Goal: Register for event/course

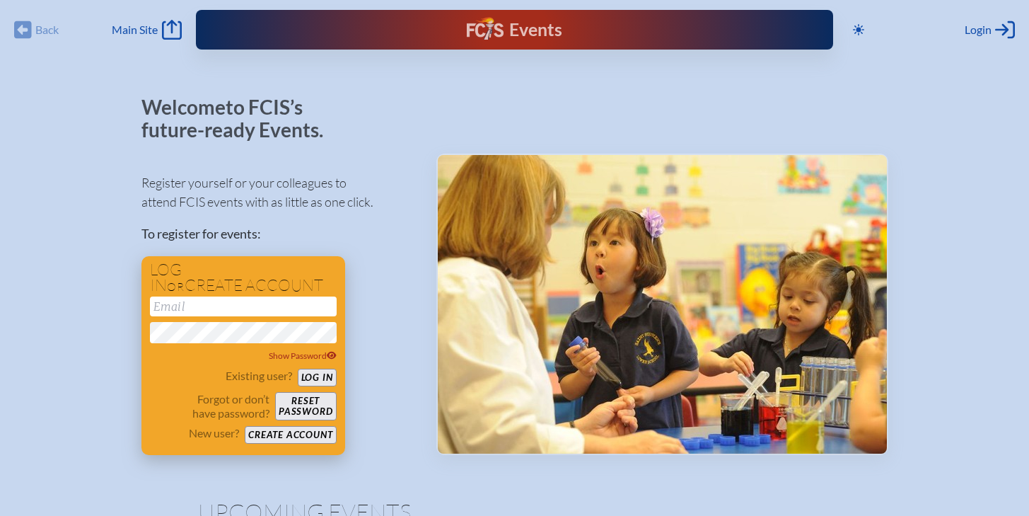
type input "[EMAIL_ADDRESS][DOMAIN_NAME]"
click at [327, 378] on button "Log in" at bounding box center [317, 378] width 39 height 18
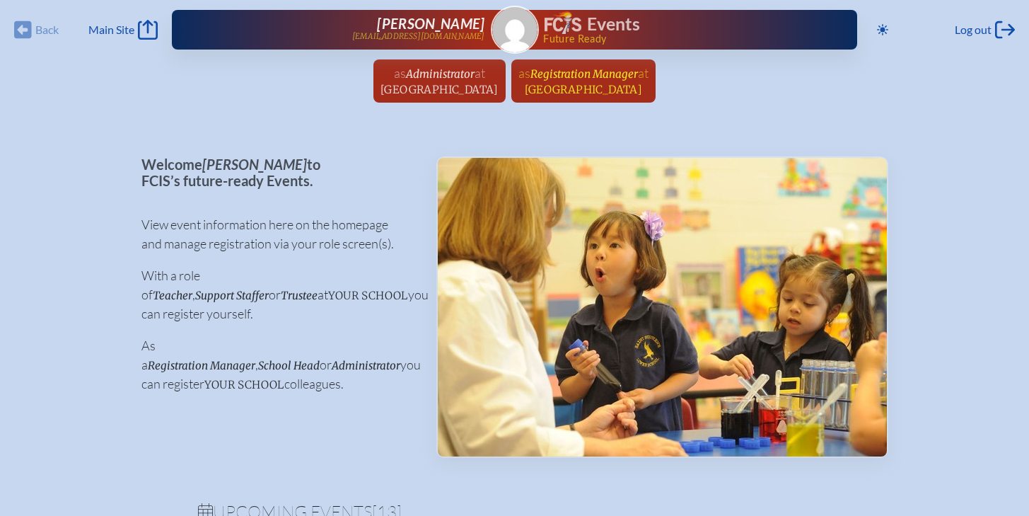
click at [576, 85] on span "[GEOGRAPHIC_DATA]" at bounding box center [584, 89] width 118 height 13
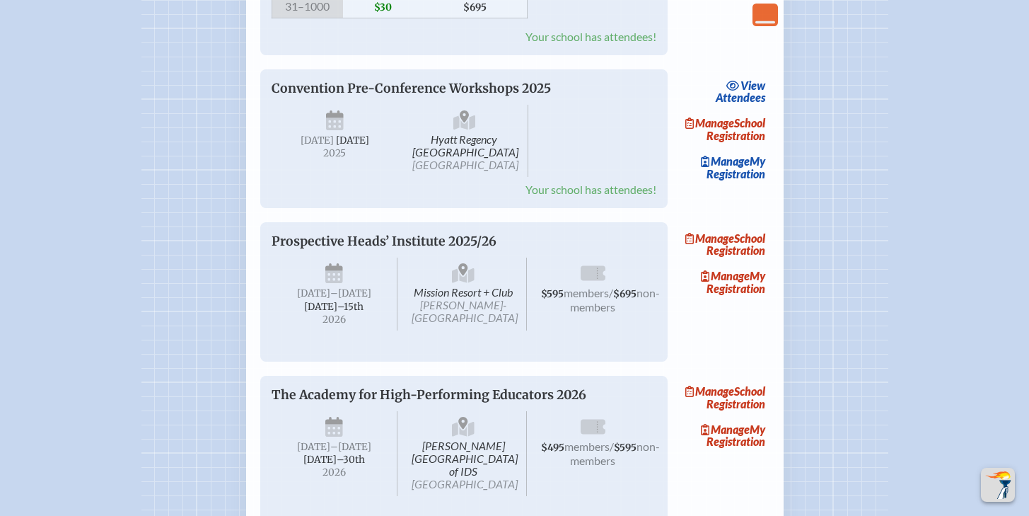
scroll to position [2203, 0]
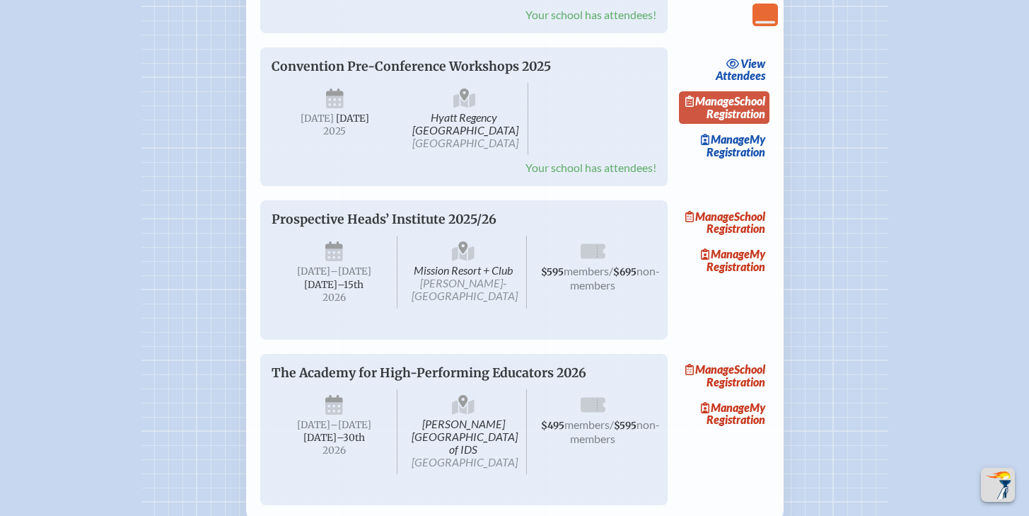
click at [749, 124] on link "Manage School Registration" at bounding box center [724, 107] width 91 height 33
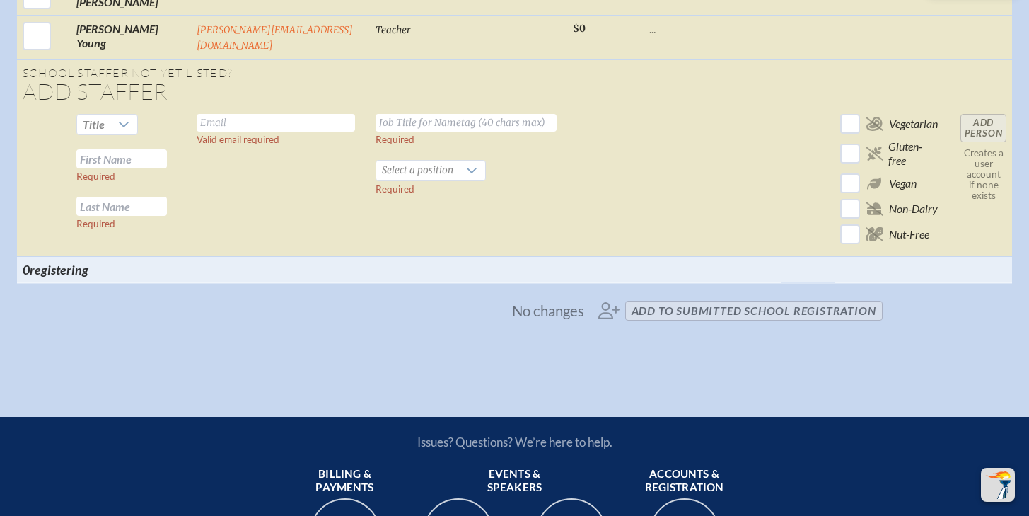
scroll to position [3363, 0]
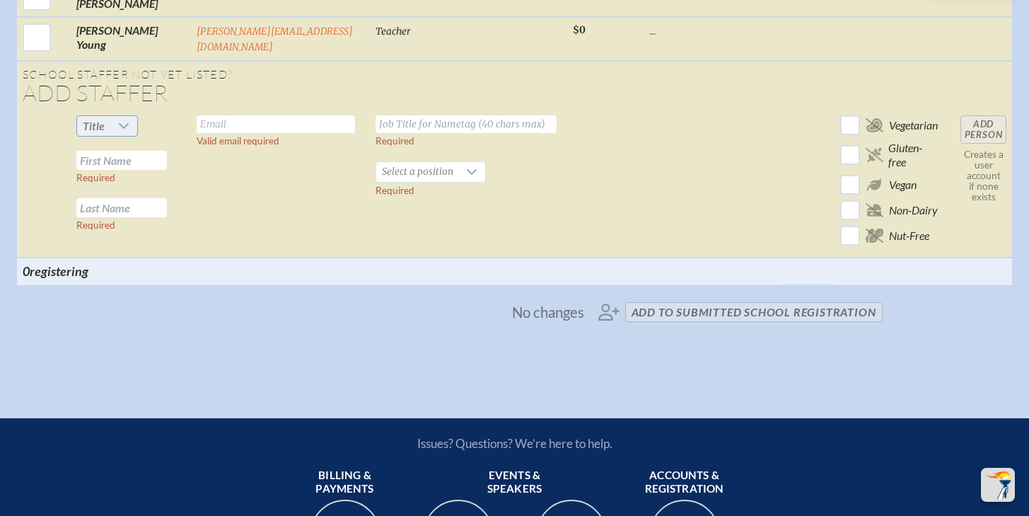
click at [110, 125] on div at bounding box center [123, 126] width 27 height 20
drag, startPoint x: 110, startPoint y: 146, endPoint x: 167, endPoint y: 133, distance: 58.9
click at [111, 146] on li "Mr" at bounding box center [103, 145] width 61 height 20
click at [228, 119] on input "text" at bounding box center [276, 124] width 158 height 18
type input "pfitzgerald@hces.org"
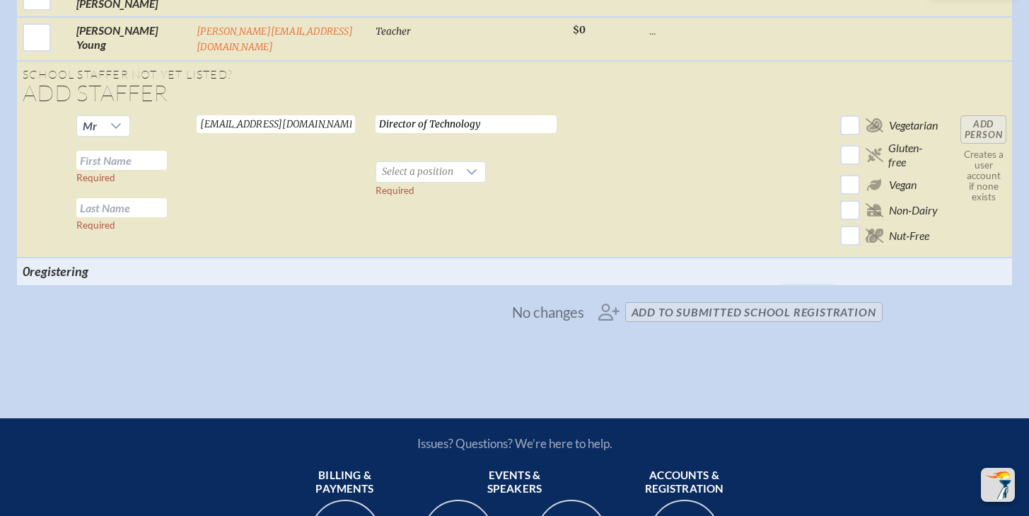
type input "Director of Technology"
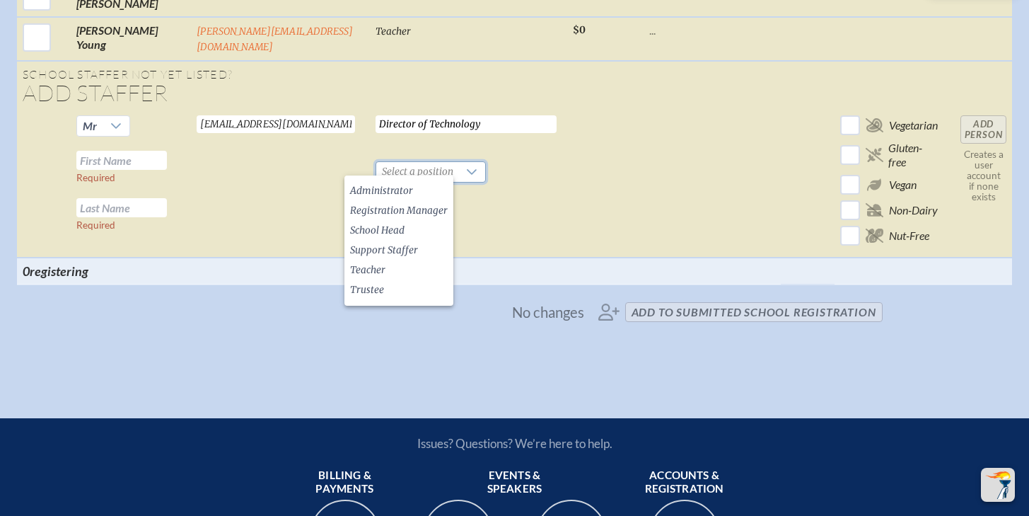
scroll to position [3358, 1]
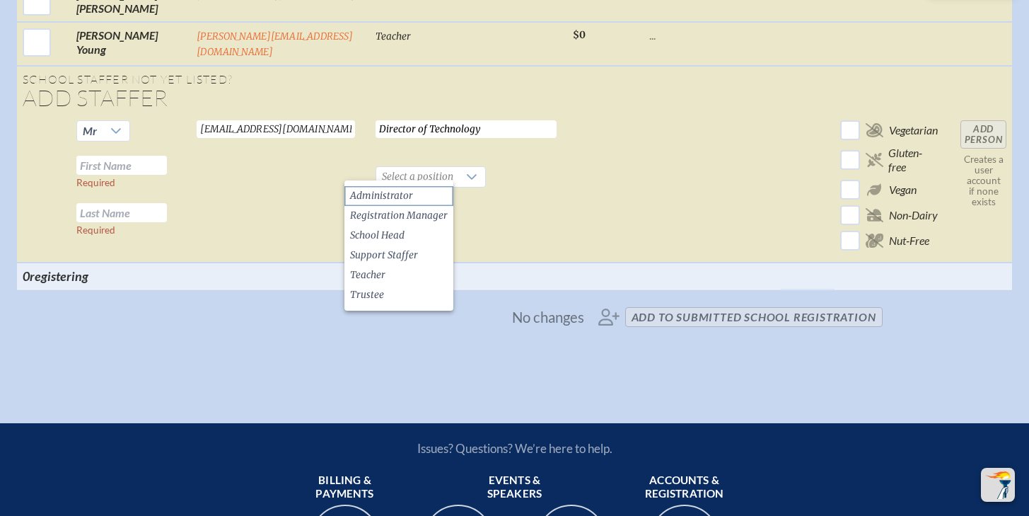
click at [367, 193] on span "Administrator" at bounding box center [381, 196] width 63 height 14
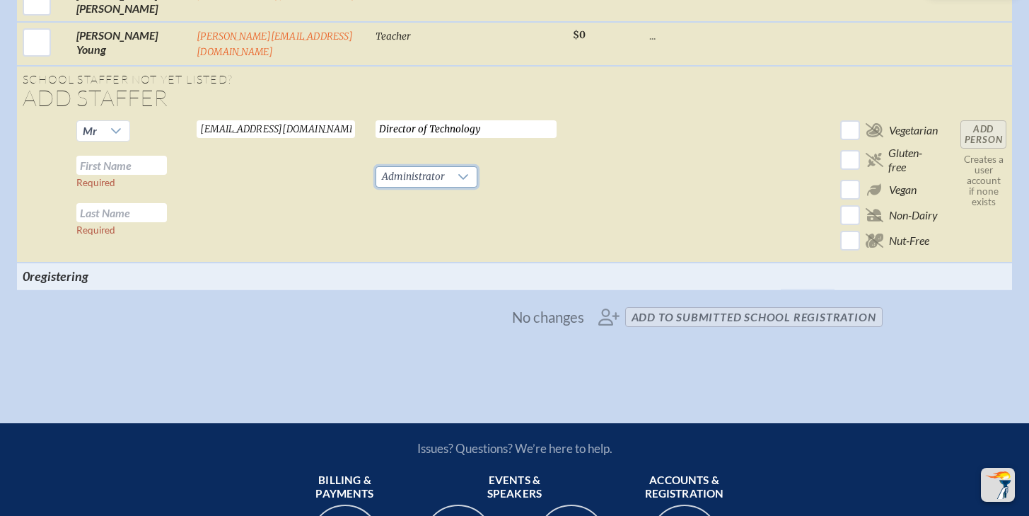
click at [112, 158] on input "text" at bounding box center [121, 165] width 91 height 19
type input "Paul"
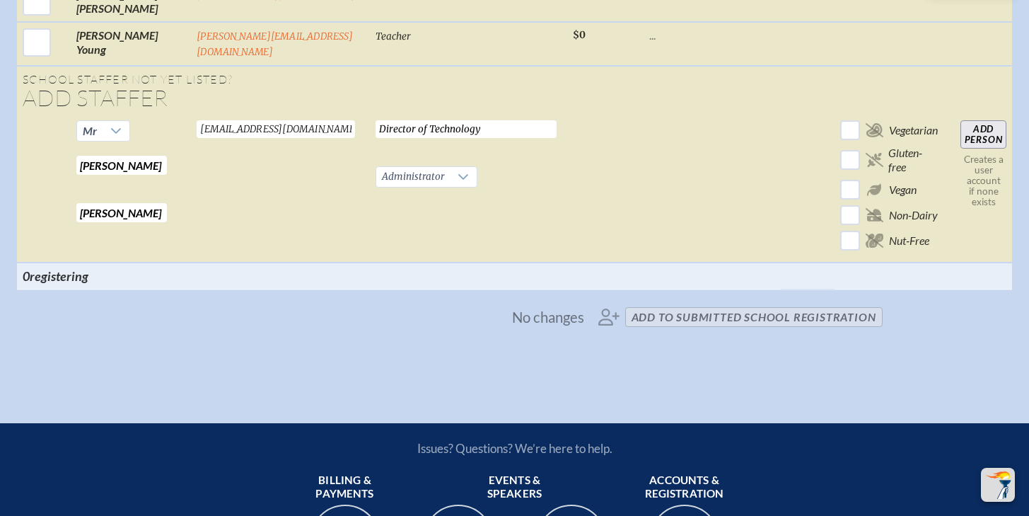
scroll to position [3358, 0]
type input "Fitzgerald"
click at [987, 127] on input "Add Person" at bounding box center [984, 134] width 46 height 28
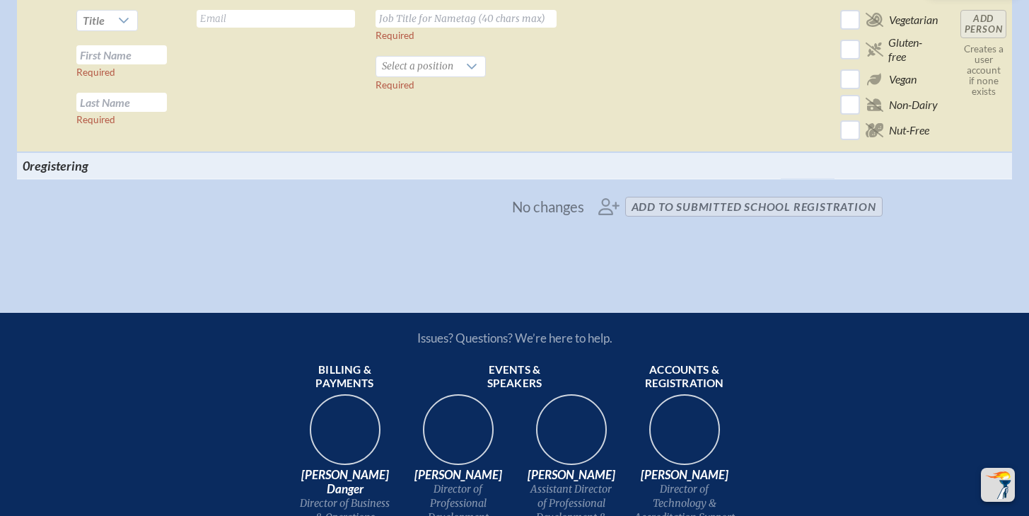
scroll to position [3508, 0]
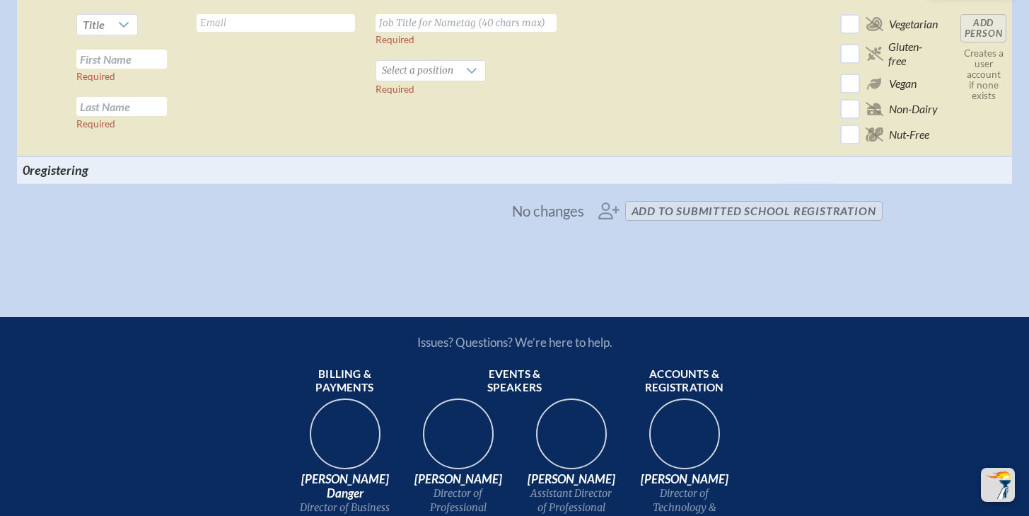
click at [716, 214] on span "No changes add to submitted School Registration" at bounding box center [514, 210] width 747 height 31
click at [424, 166] on th at bounding box center [469, 169] width 198 height 27
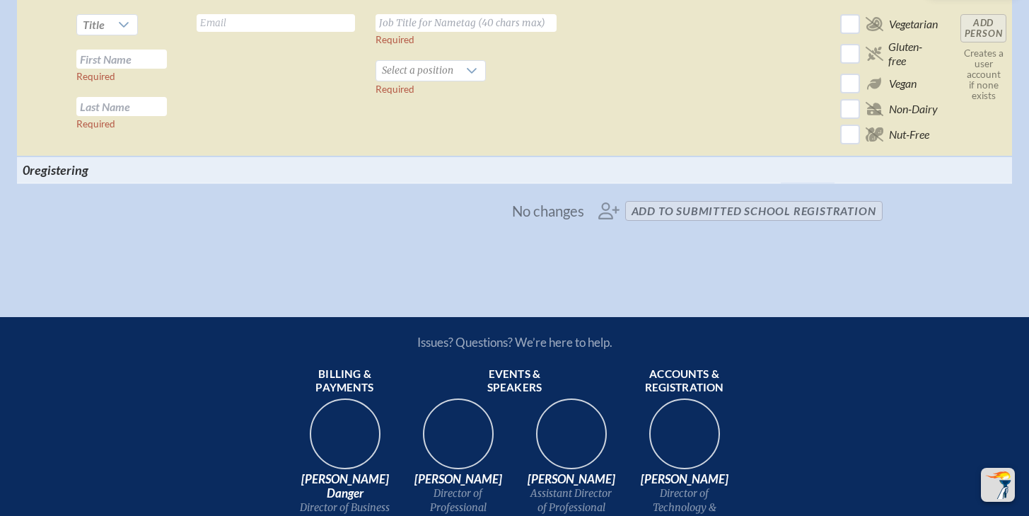
click at [424, 166] on th at bounding box center [469, 169] width 198 height 27
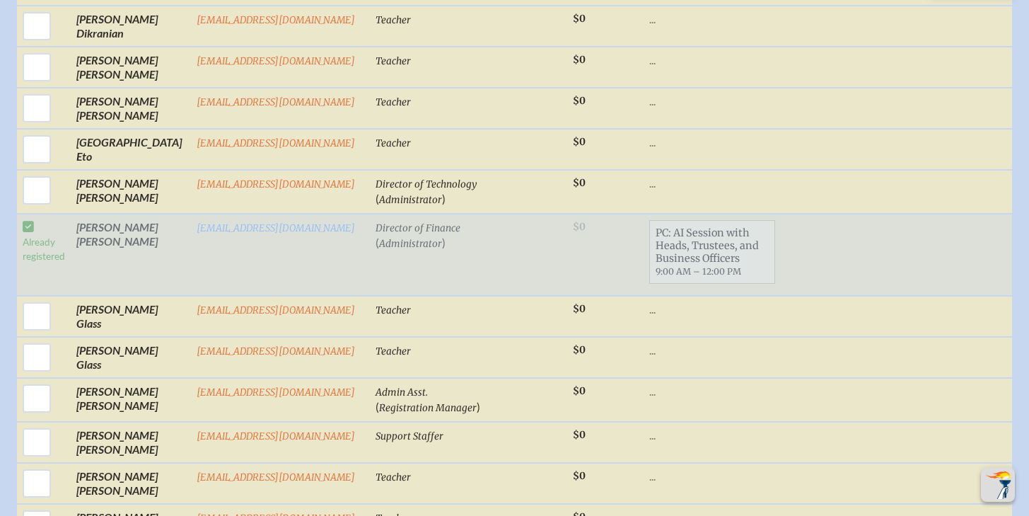
scroll to position [1204, 9]
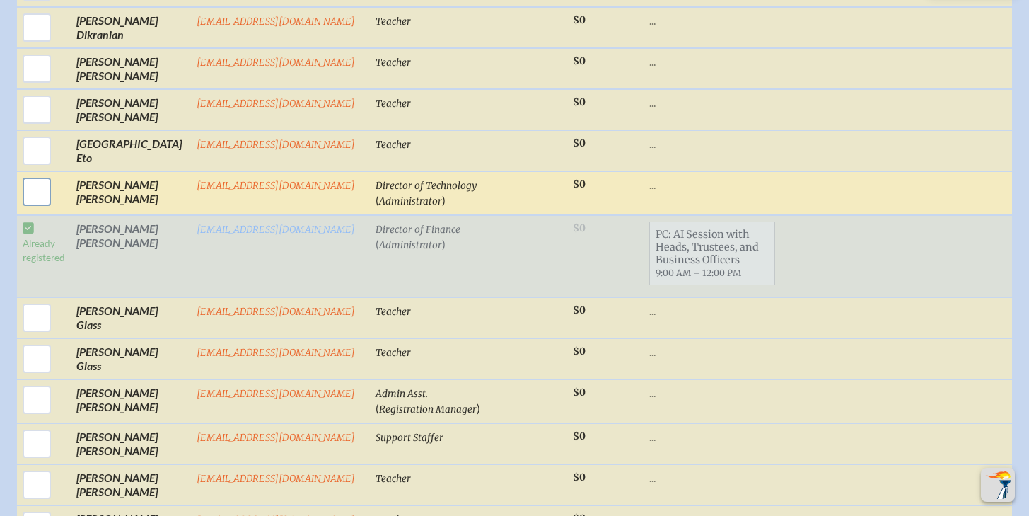
click at [23, 191] on input "checkbox" at bounding box center [36, 191] width 35 height 35
checkbox input "true"
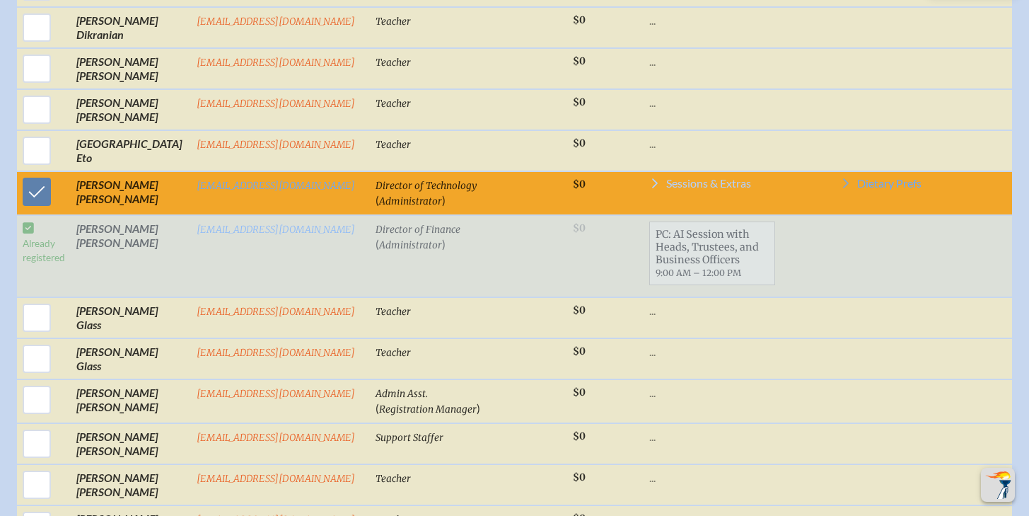
click at [673, 180] on span "Sessions & Extras" at bounding box center [708, 183] width 85 height 11
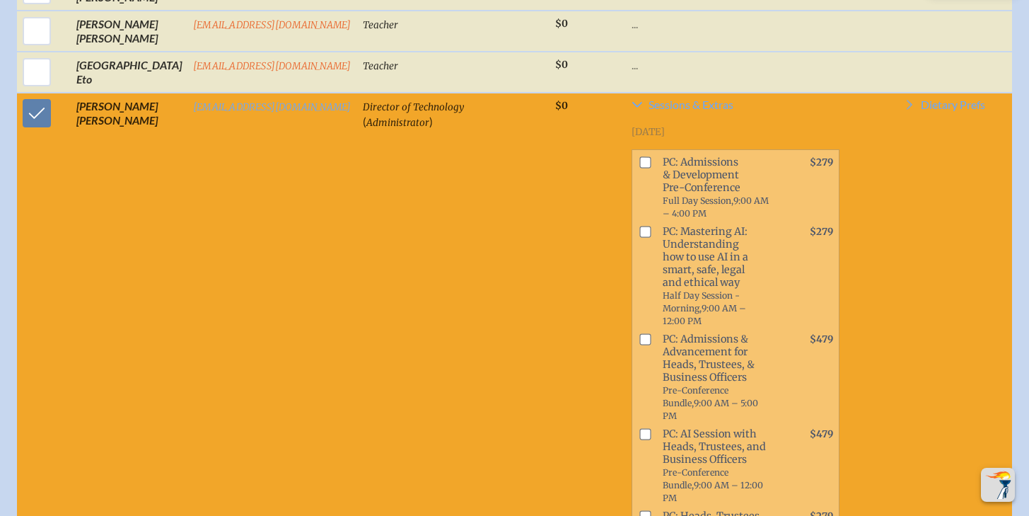
scroll to position [1202, 4]
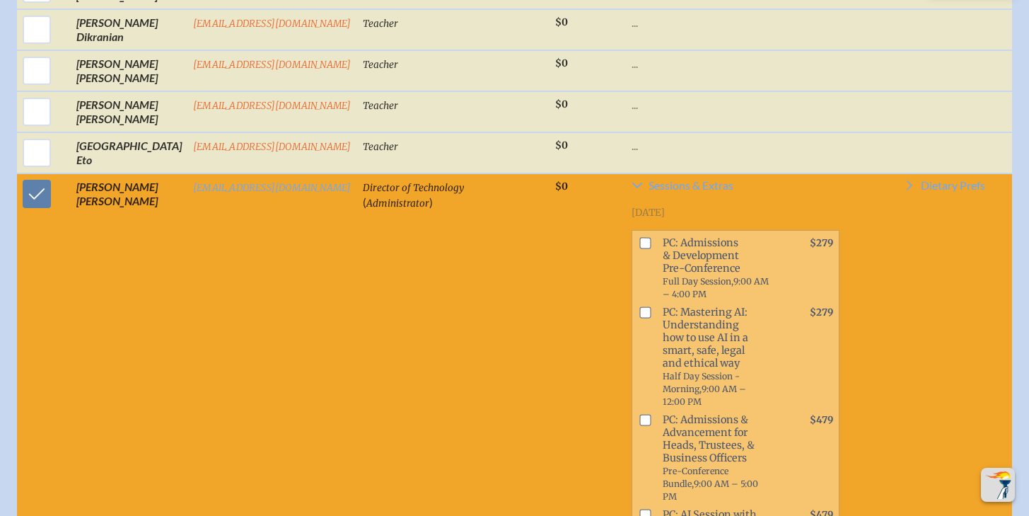
click at [639, 238] on input "checkbox" at bounding box center [644, 242] width 11 height 11
checkbox input "false"
click at [639, 306] on input "checkbox" at bounding box center [644, 311] width 11 height 11
checkbox input "true"
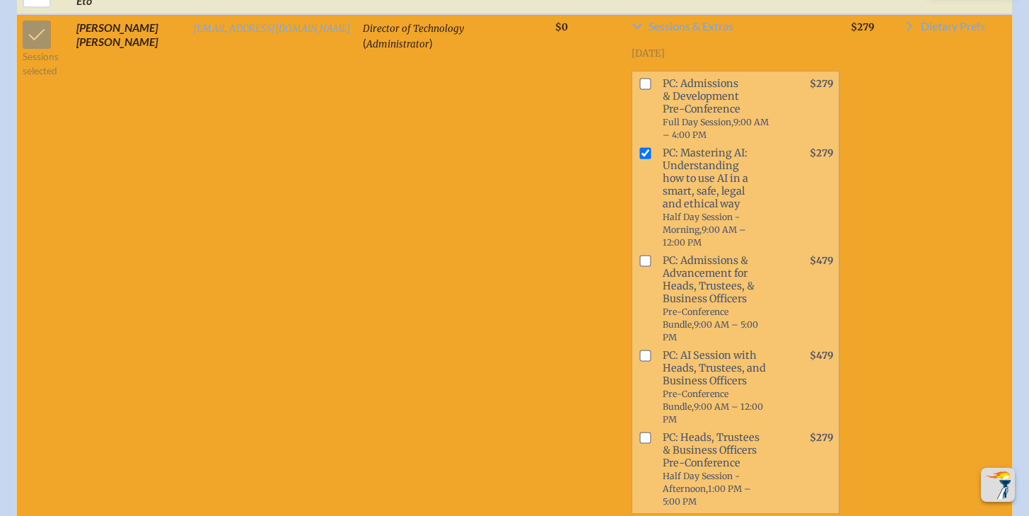
scroll to position [1366, 2]
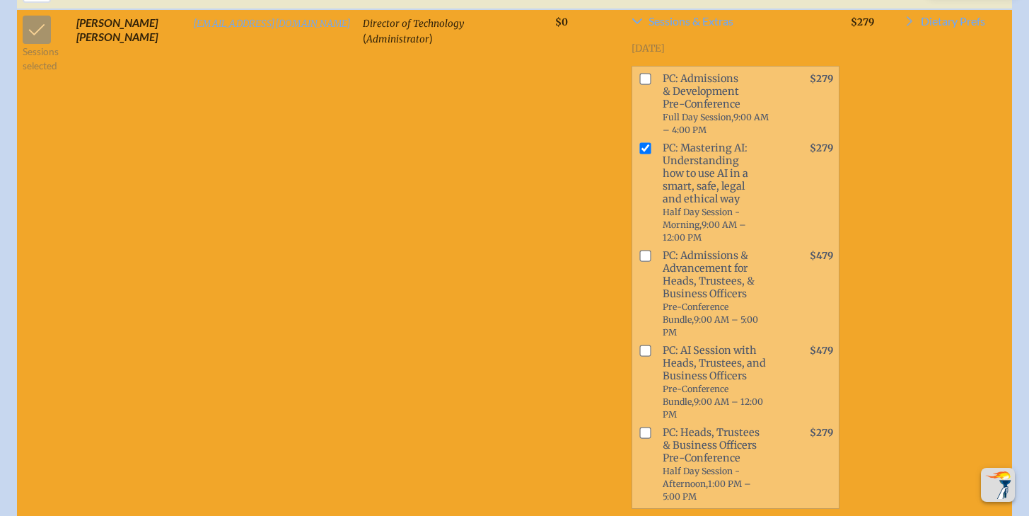
click at [639, 347] on input "checkbox" at bounding box center [644, 349] width 11 height 11
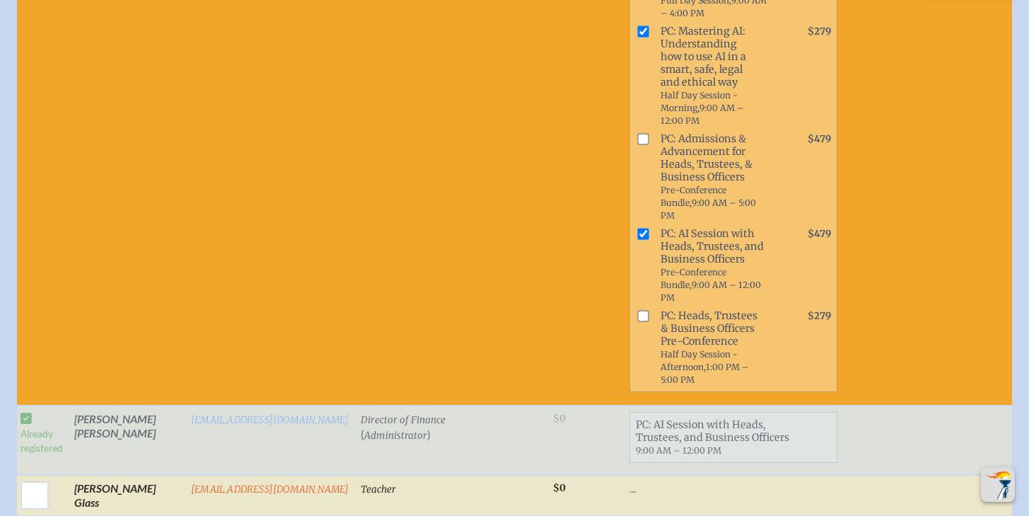
scroll to position [1481, 11]
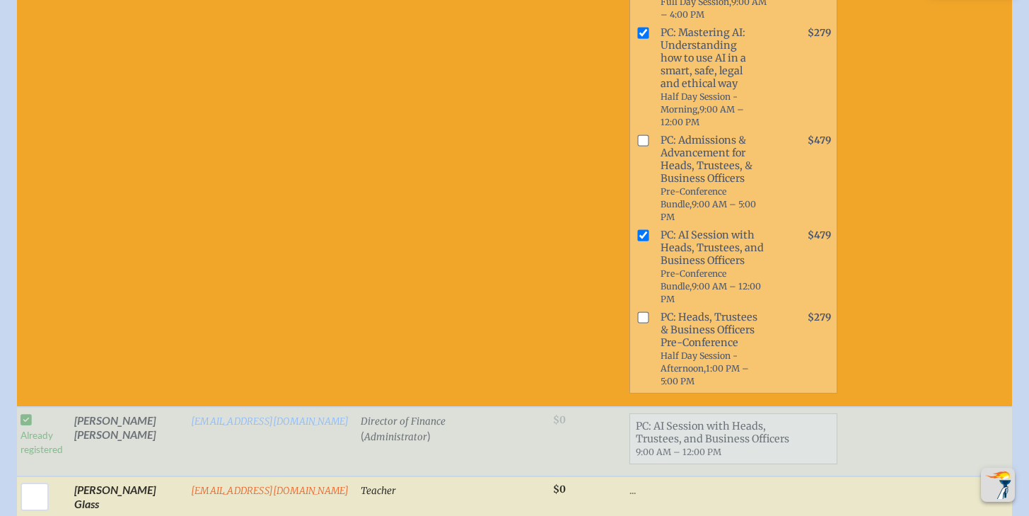
click at [637, 233] on input "checkbox" at bounding box center [642, 234] width 11 height 11
checkbox input "false"
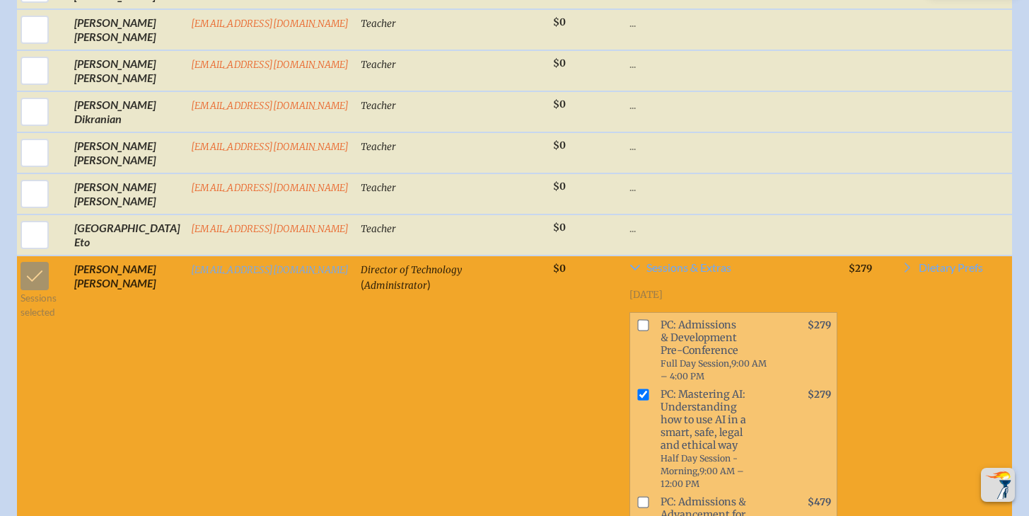
scroll to position [1116, 11]
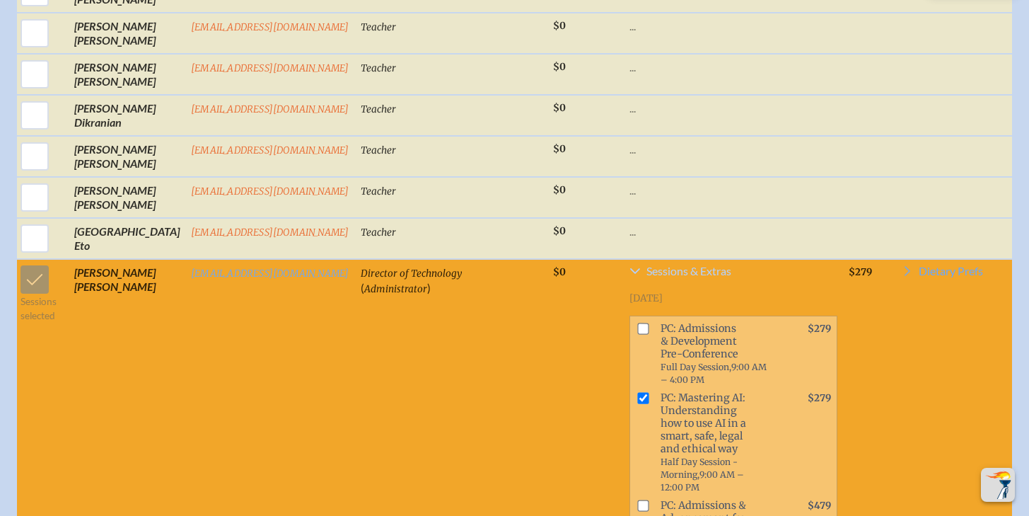
click at [673, 269] on span "Sessions & Extras" at bounding box center [689, 270] width 85 height 11
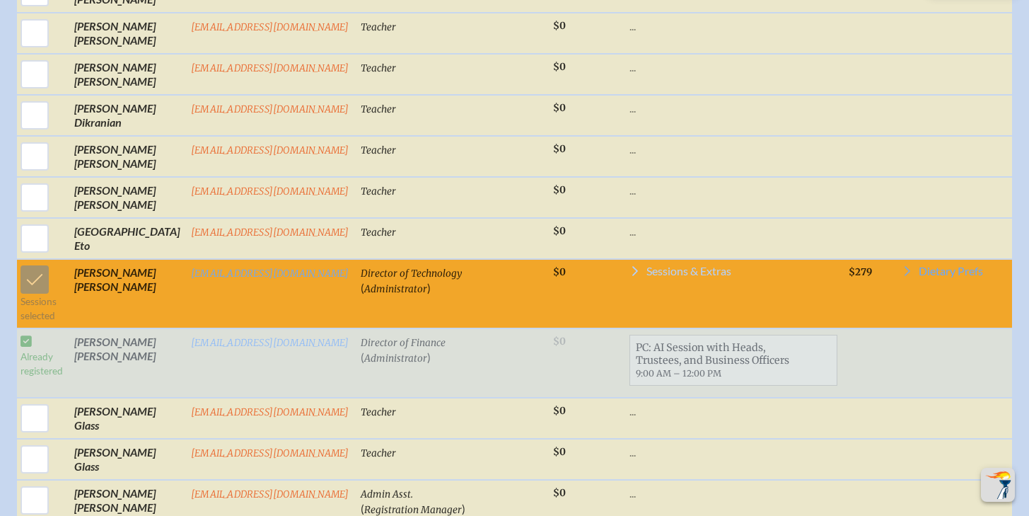
scroll to position [0, 0]
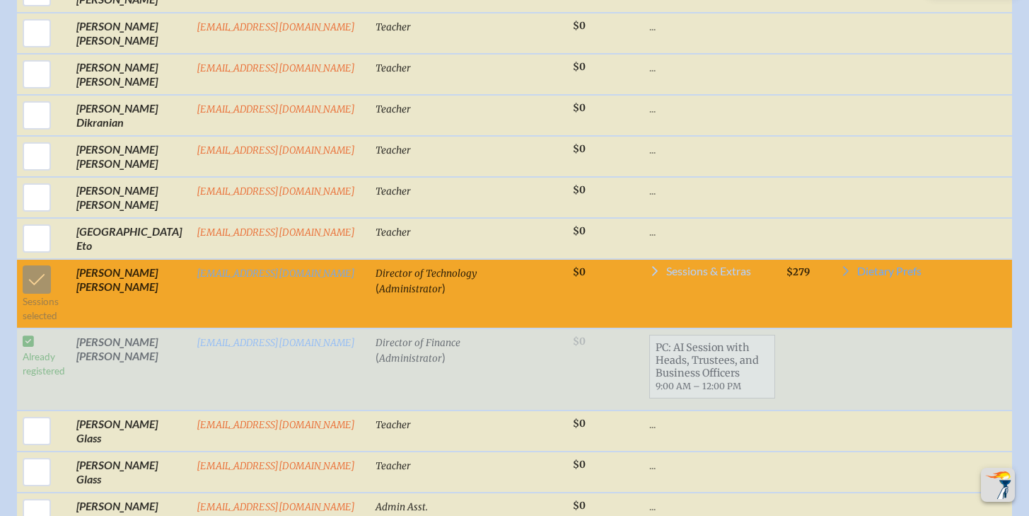
click at [673, 269] on span "Sessions & Extras" at bounding box center [708, 270] width 85 height 11
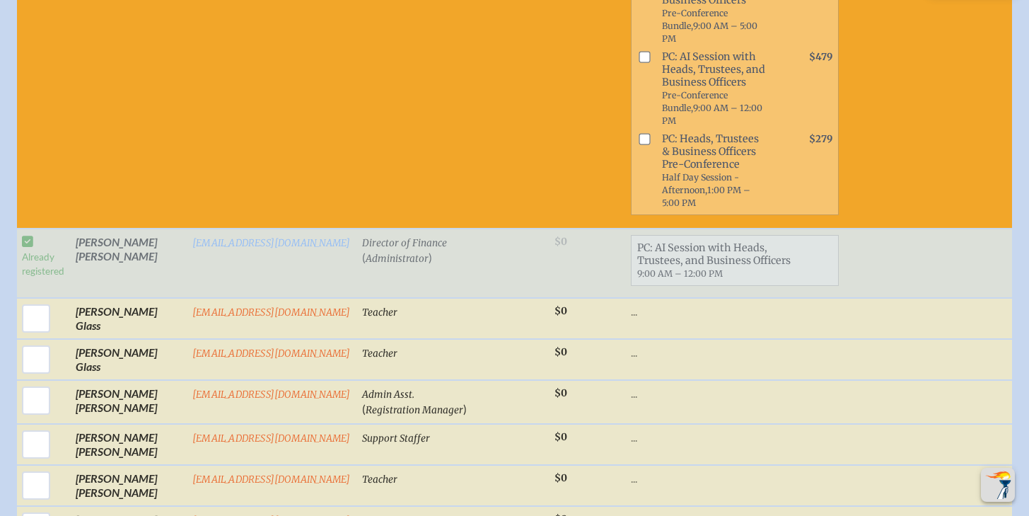
scroll to position [1671, 11]
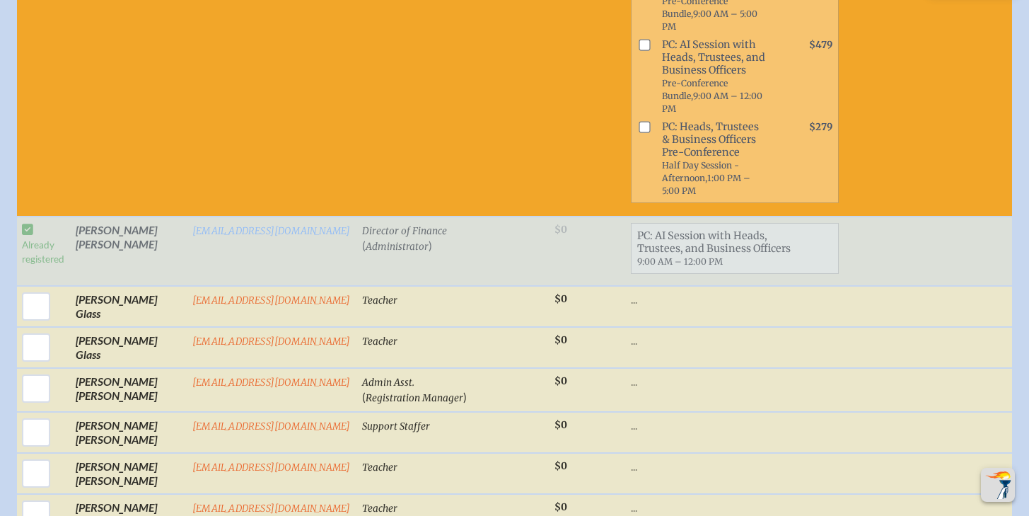
click at [632, 228] on span "PC: AI Session with Heads, Trustees, and Business Officers 9:00 AM – 12:00 PM" at bounding box center [735, 248] width 207 height 44
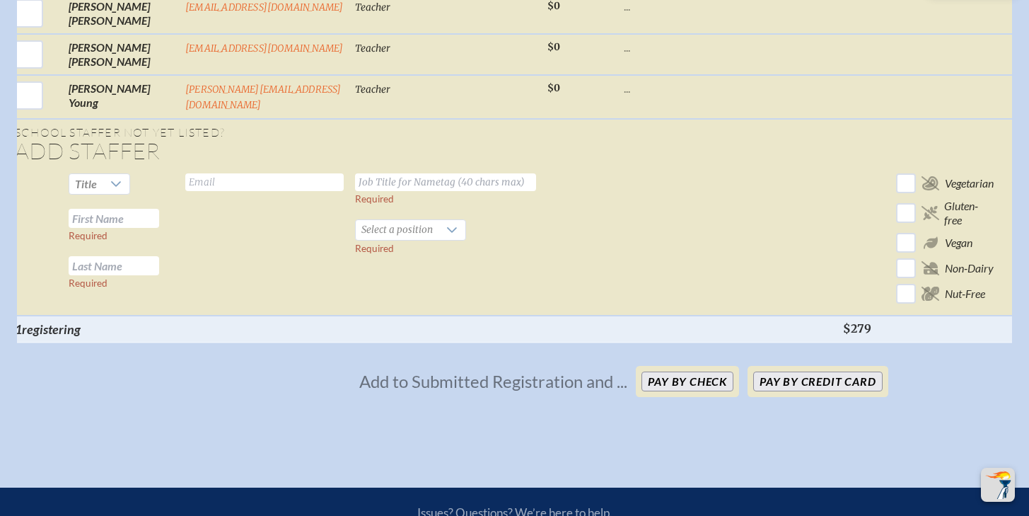
scroll to position [3809, 11]
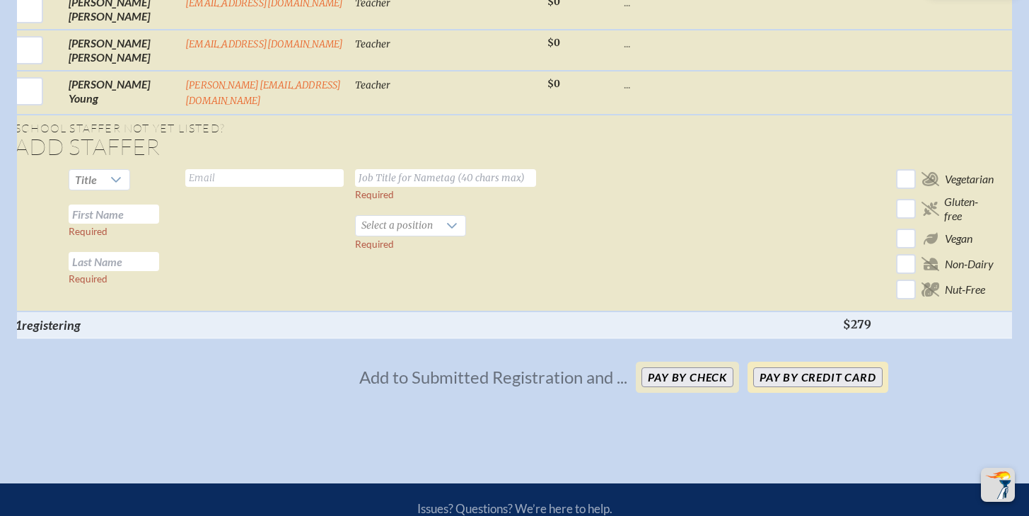
click at [780, 378] on button "Pay by Credit Card" at bounding box center [817, 377] width 129 height 20
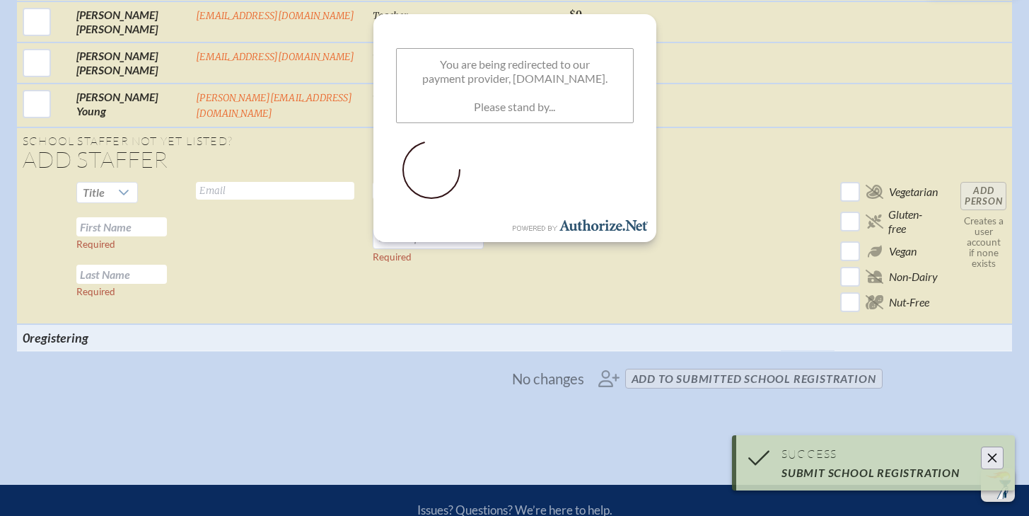
scroll to position [3423, 11]
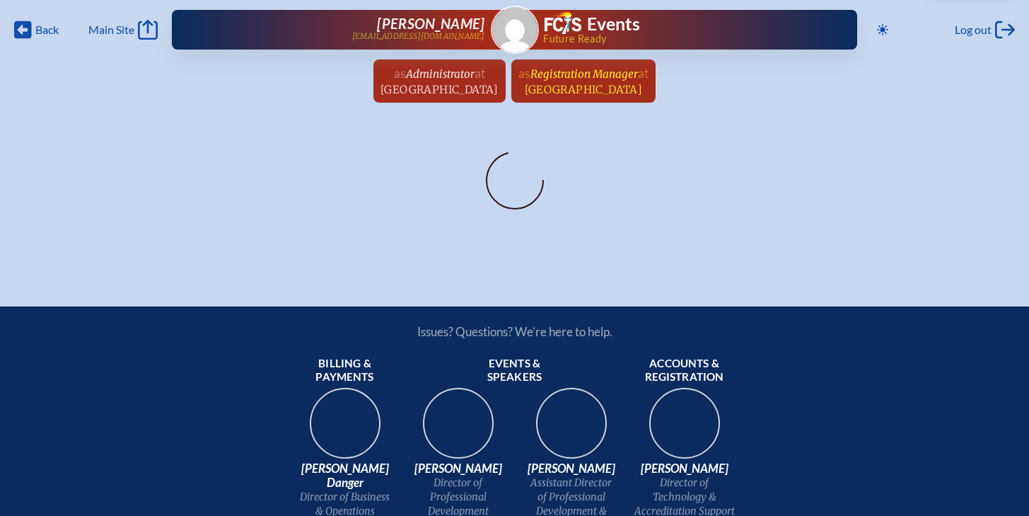
click at [637, 80] on span "at Holy Comforter Episcopal School" at bounding box center [587, 80] width 124 height 31
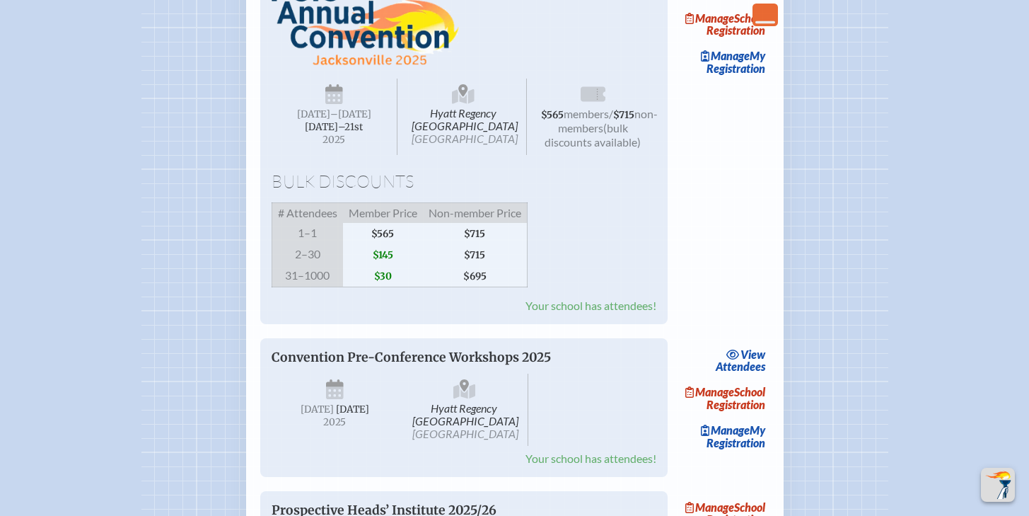
scroll to position [1973, 0]
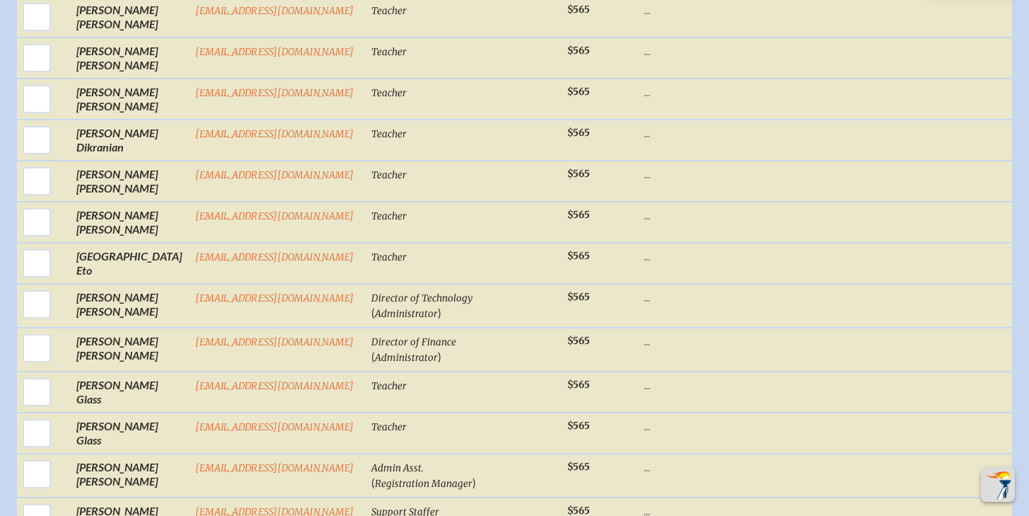
scroll to position [1234, 0]
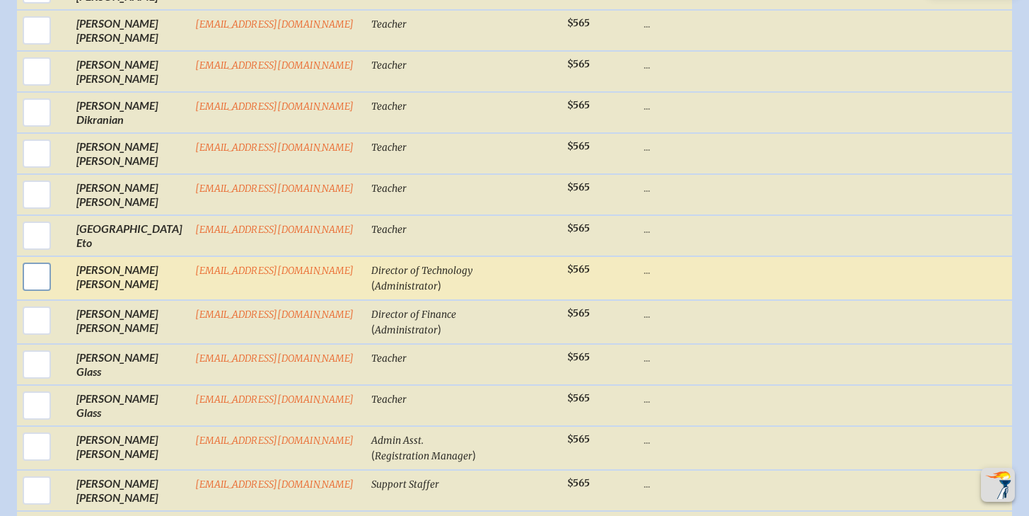
click at [25, 272] on input "checkbox" at bounding box center [36, 276] width 35 height 35
checkbox input "true"
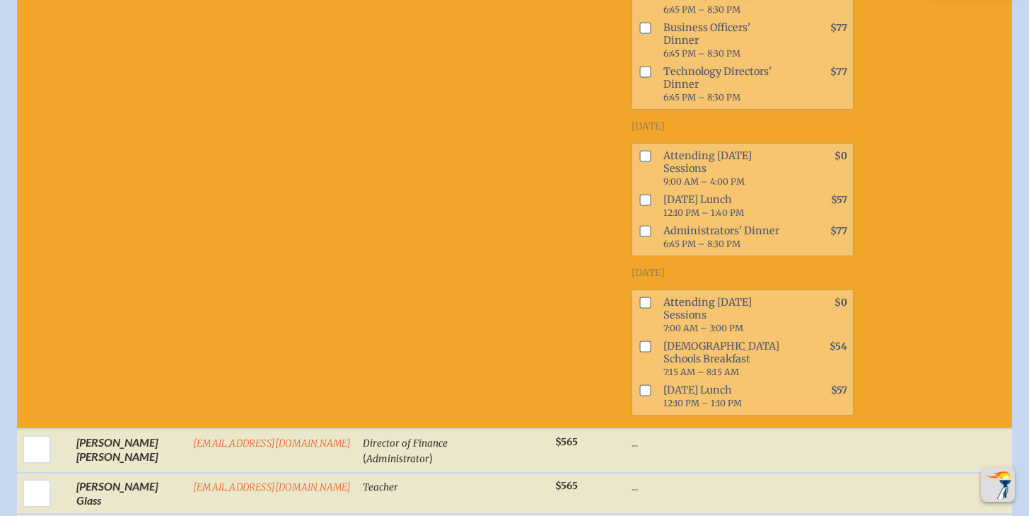
scroll to position [1978, 0]
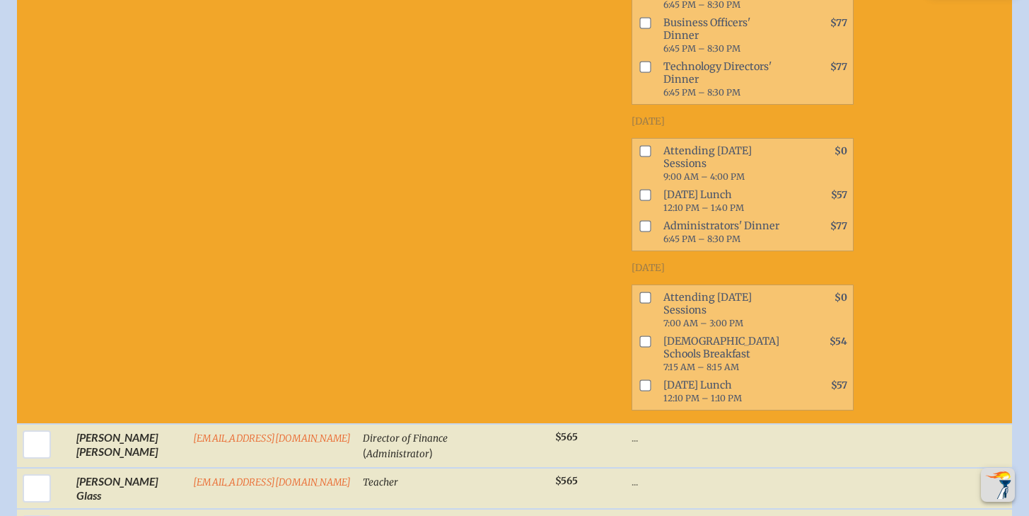
click at [639, 157] on input "checkbox" at bounding box center [644, 151] width 11 height 11
checkbox input "true"
click at [639, 201] on input "checkbox" at bounding box center [644, 195] width 11 height 11
checkbox input "true"
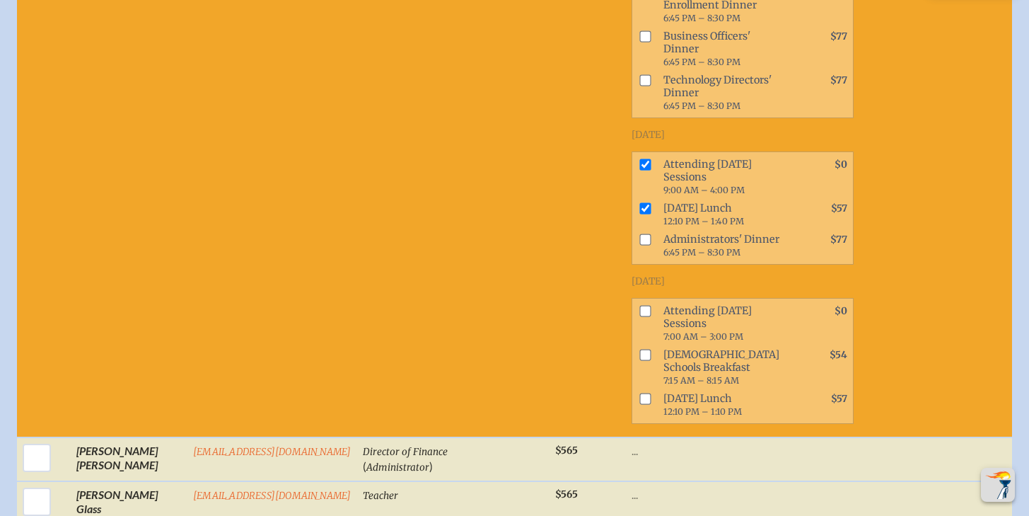
scroll to position [1954, 0]
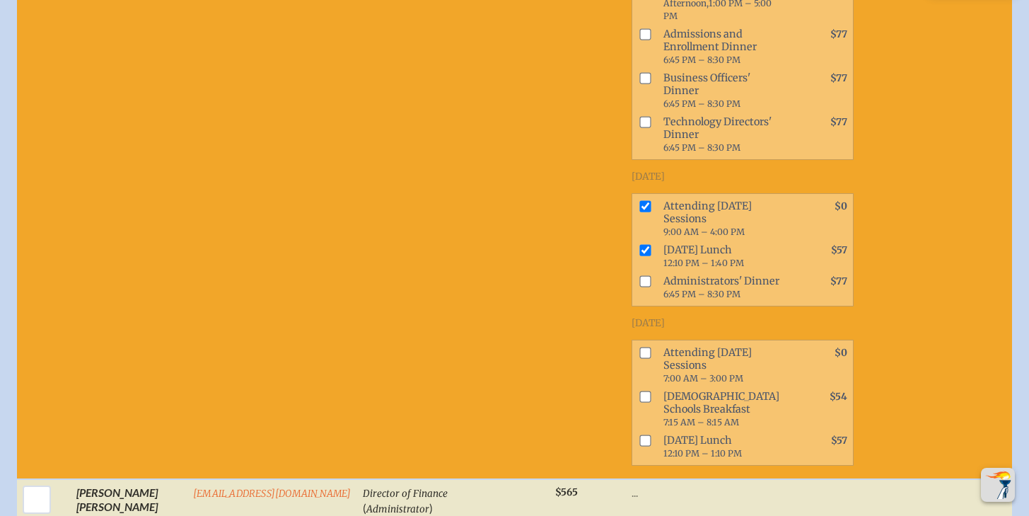
click at [639, 127] on input "checkbox" at bounding box center [644, 121] width 11 height 11
checkbox input "true"
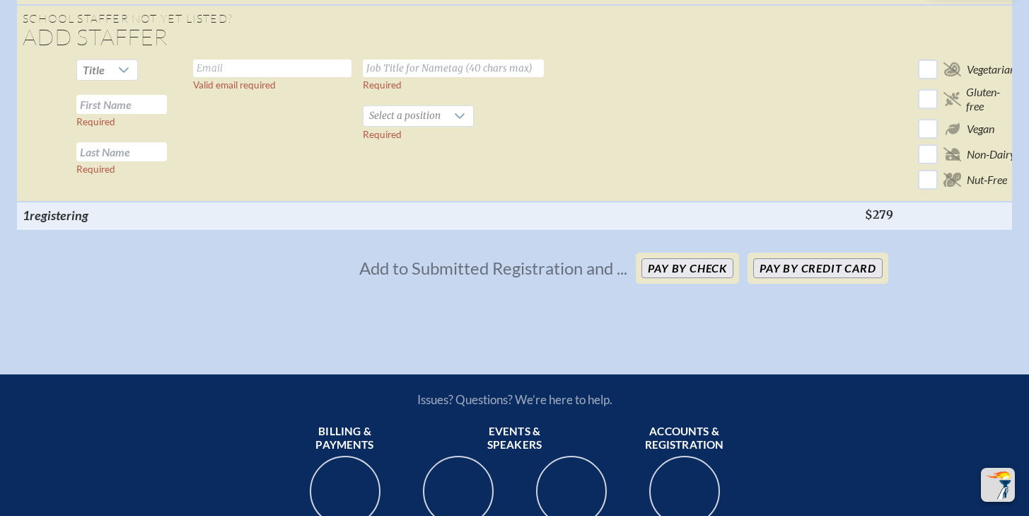
scroll to position [4553, 0]
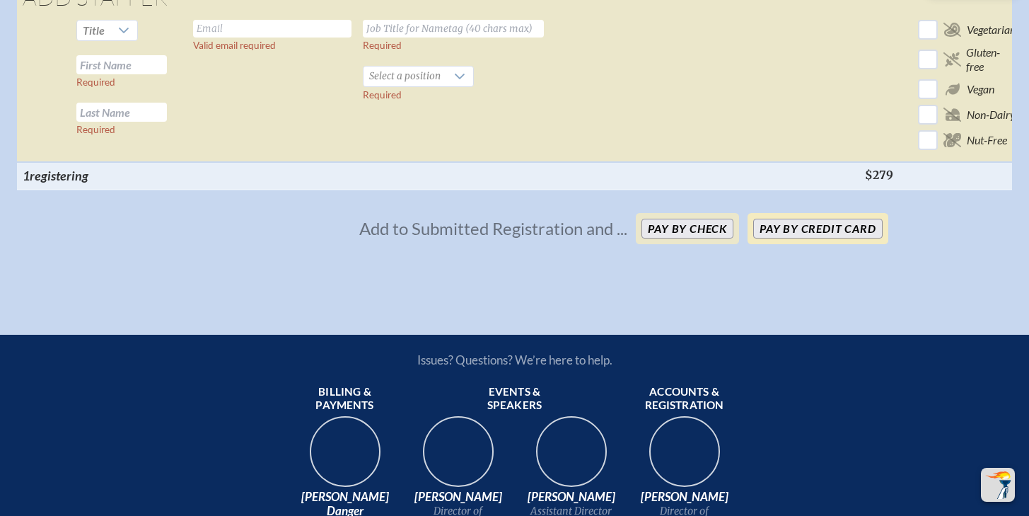
click at [842, 238] on button "Pay by Credit Card" at bounding box center [817, 229] width 129 height 20
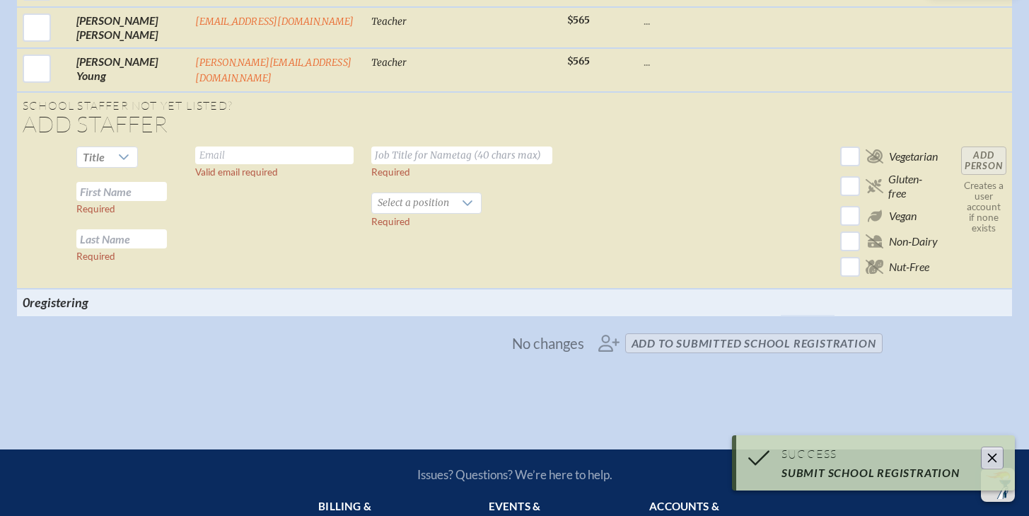
scroll to position [3772, 0]
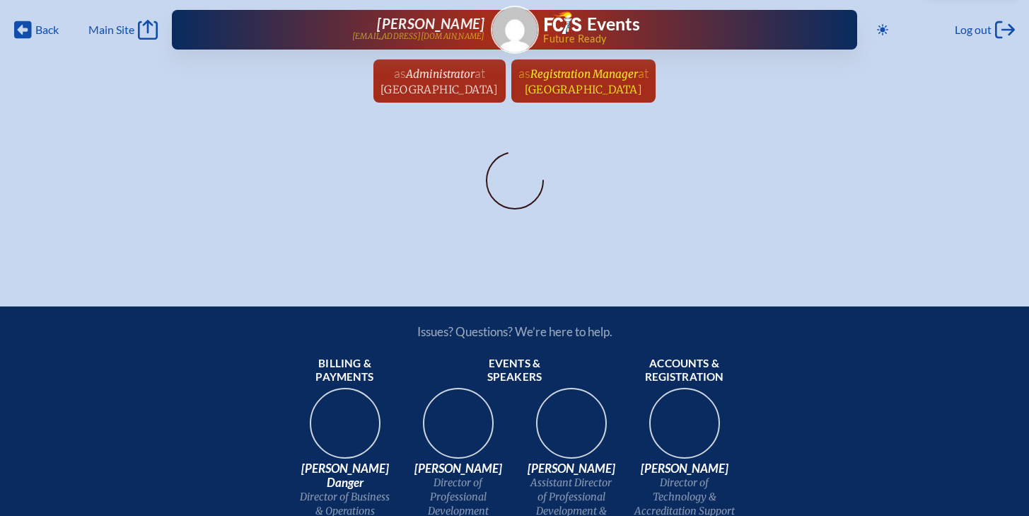
click at [608, 83] on span "[GEOGRAPHIC_DATA]" at bounding box center [584, 89] width 118 height 13
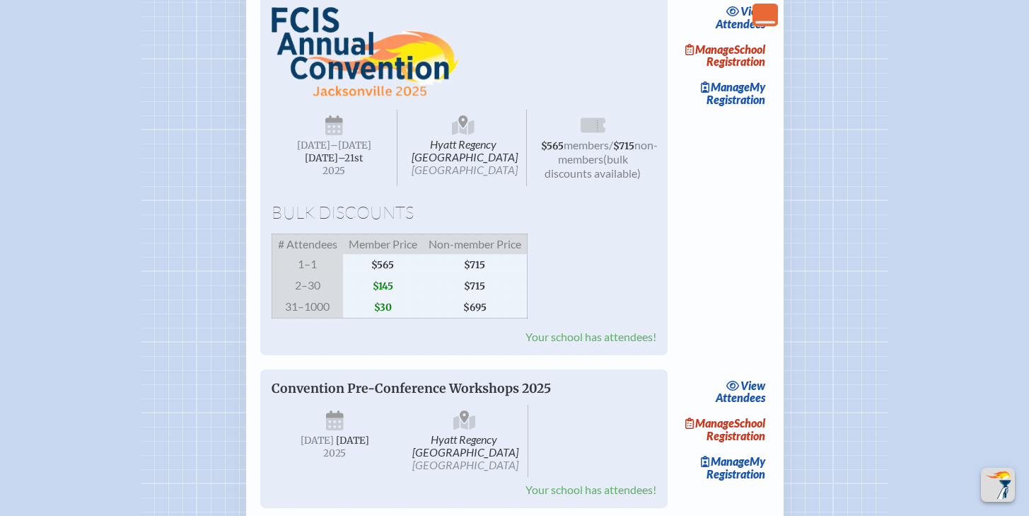
scroll to position [1870, 0]
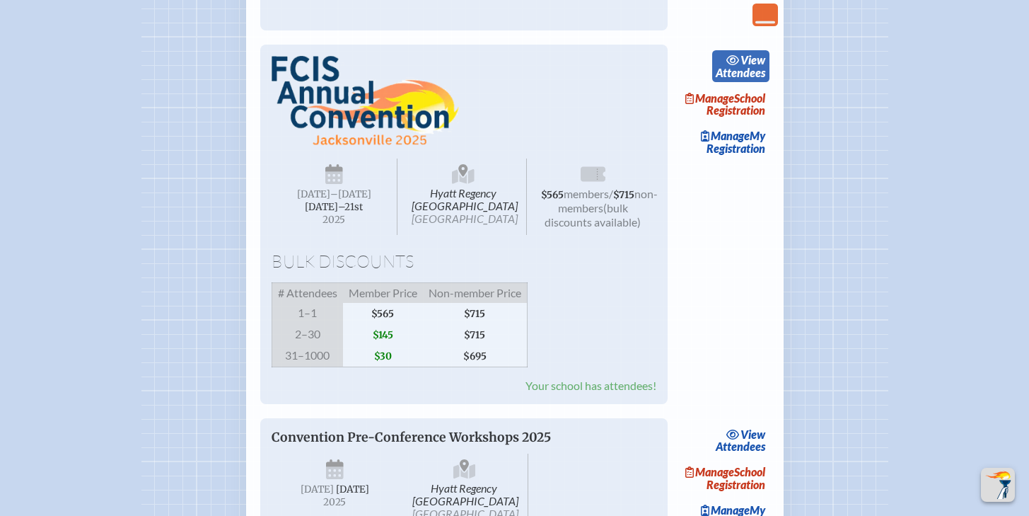
click at [746, 66] on span "view" at bounding box center [753, 59] width 25 height 13
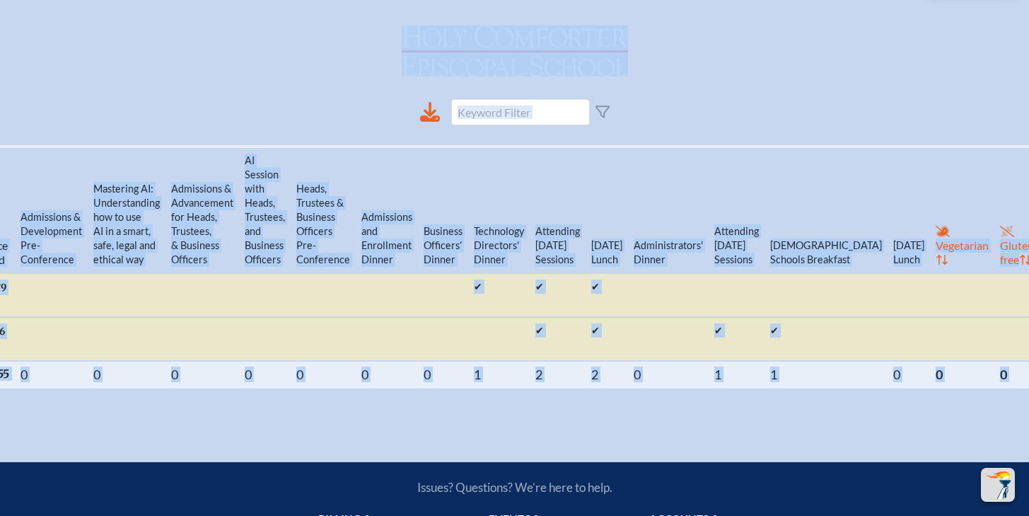
scroll to position [543, 11]
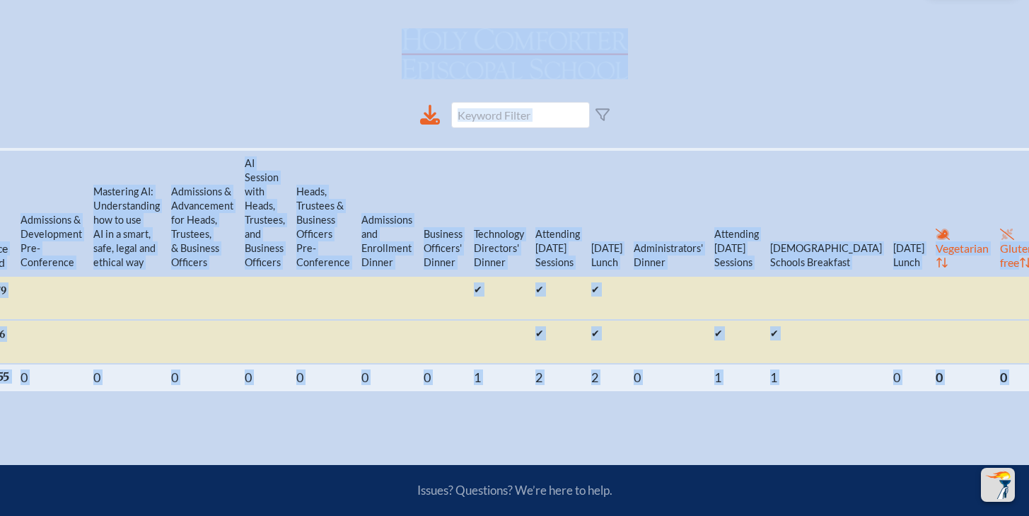
drag, startPoint x: 1008, startPoint y: 290, endPoint x: 618, endPoint y: 55, distance: 455.6
click at [418, 50] on div "Back Back Main Site Main Site Toggle to Dark Mode Log out Log out Janet Parrish…" at bounding box center [514, 193] width 1029 height 1472
copy div "Holy Comforter Episcopal School Salut’n First Name Last Name Job Title Email Re…"
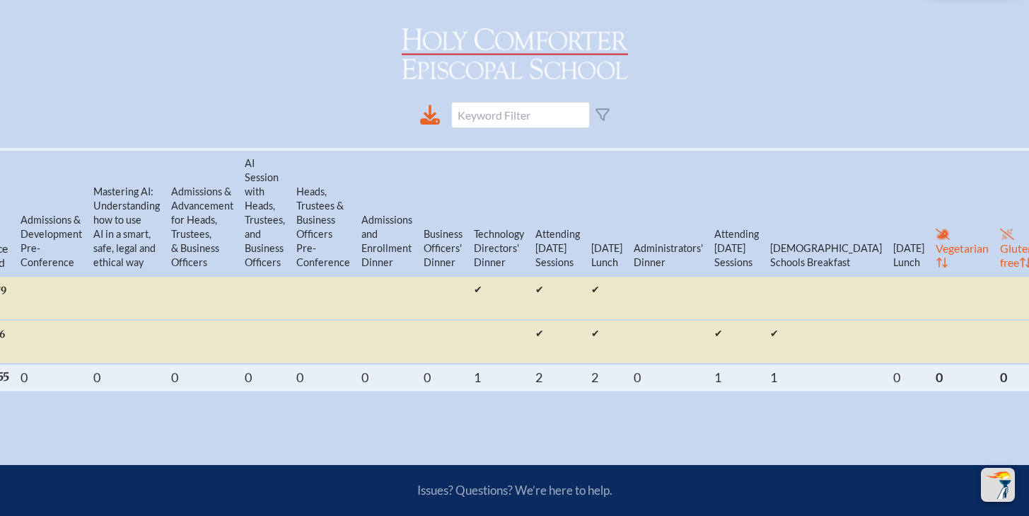
click at [772, 79] on div "[GEOGRAPHIC_DATA]" at bounding box center [514, 51] width 1029 height 56
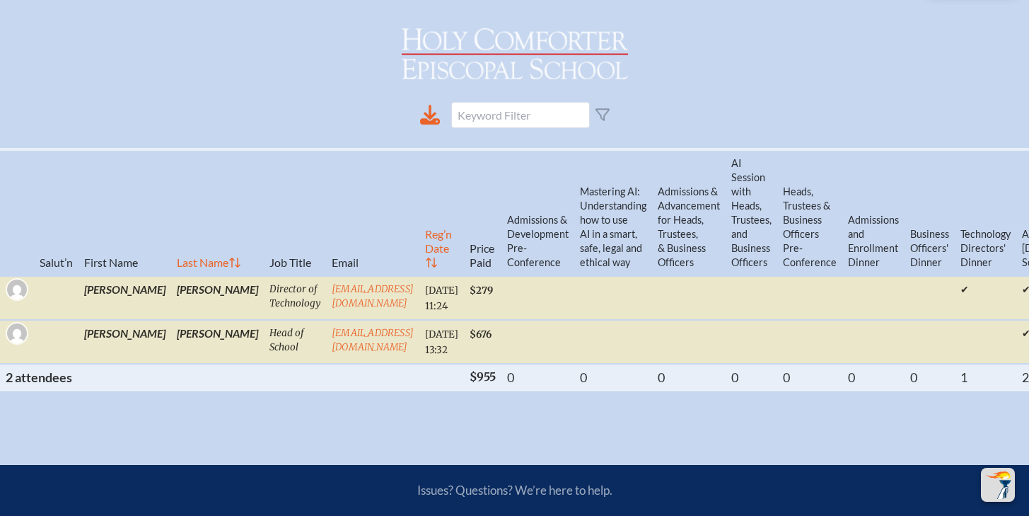
scroll to position [543, 0]
click at [434, 124] on icon at bounding box center [430, 115] width 20 height 20
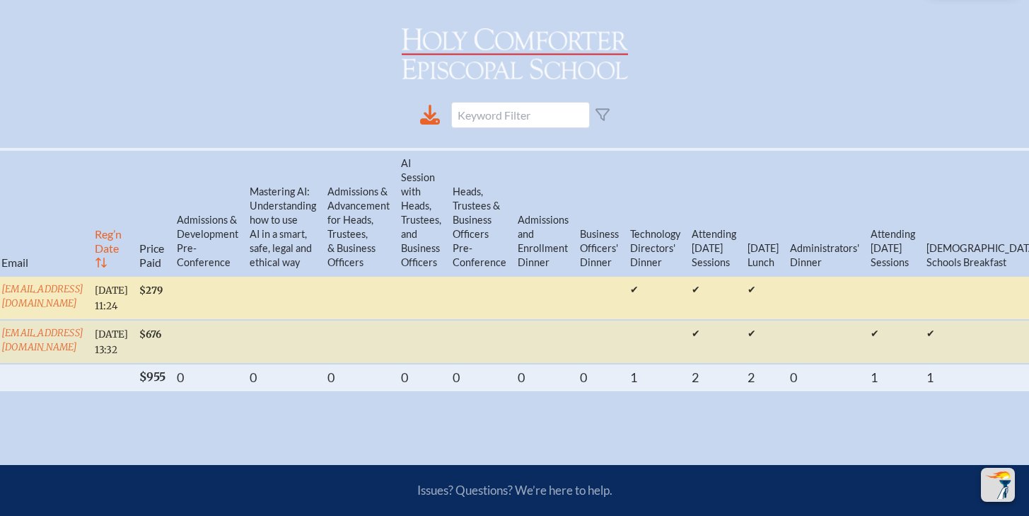
scroll to position [0, 0]
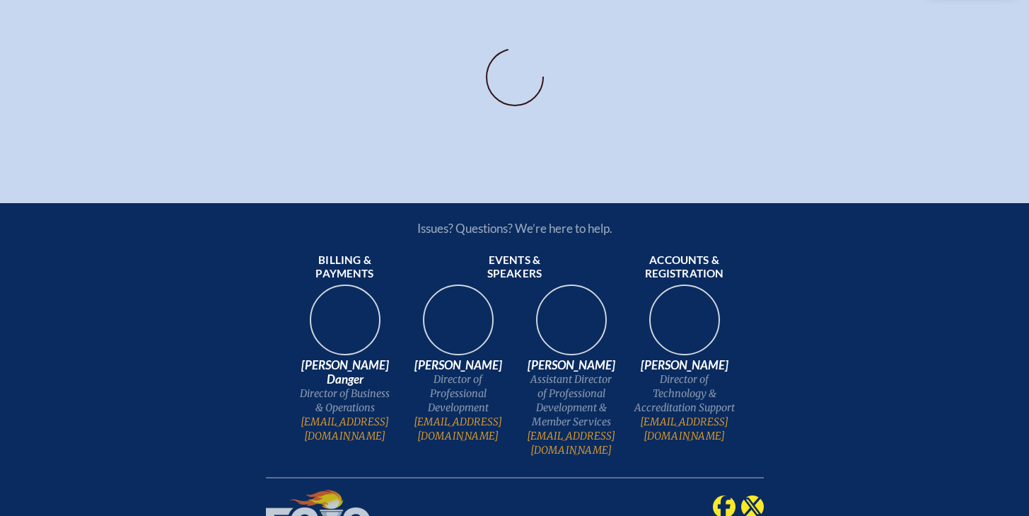
scroll to position [252, 0]
